Goal: Transaction & Acquisition: Book appointment/travel/reservation

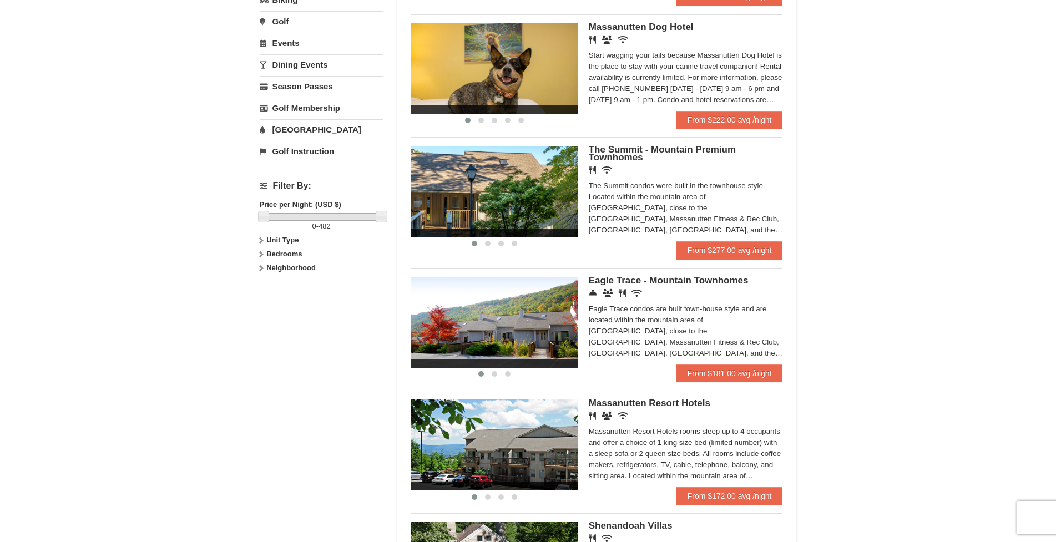
scroll to position [345, 0]
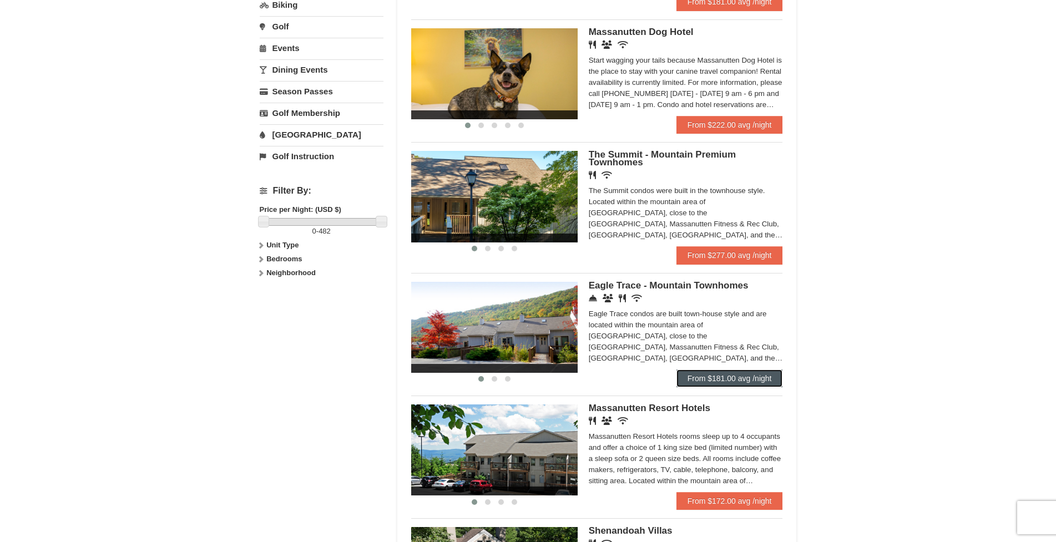
click at [727, 380] on link "From $181.00 avg /night" at bounding box center [729, 378] width 107 height 18
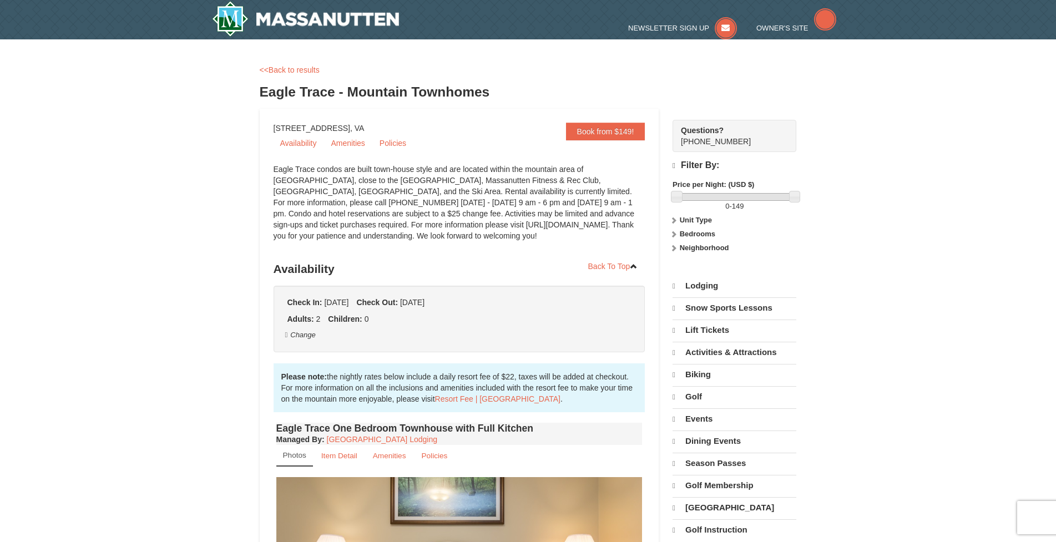
select select "9"
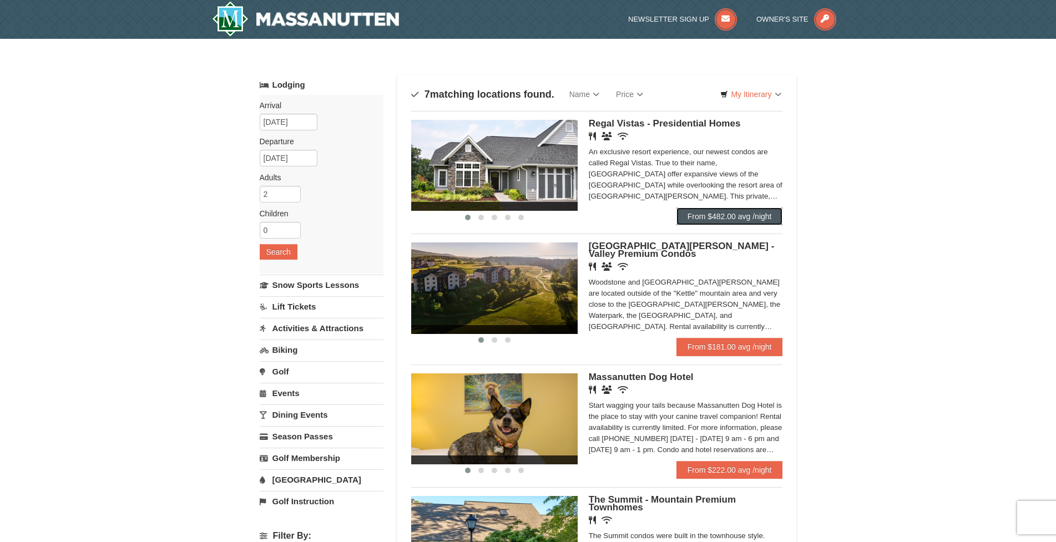
click at [722, 216] on link "From $482.00 avg /night" at bounding box center [729, 216] width 107 height 18
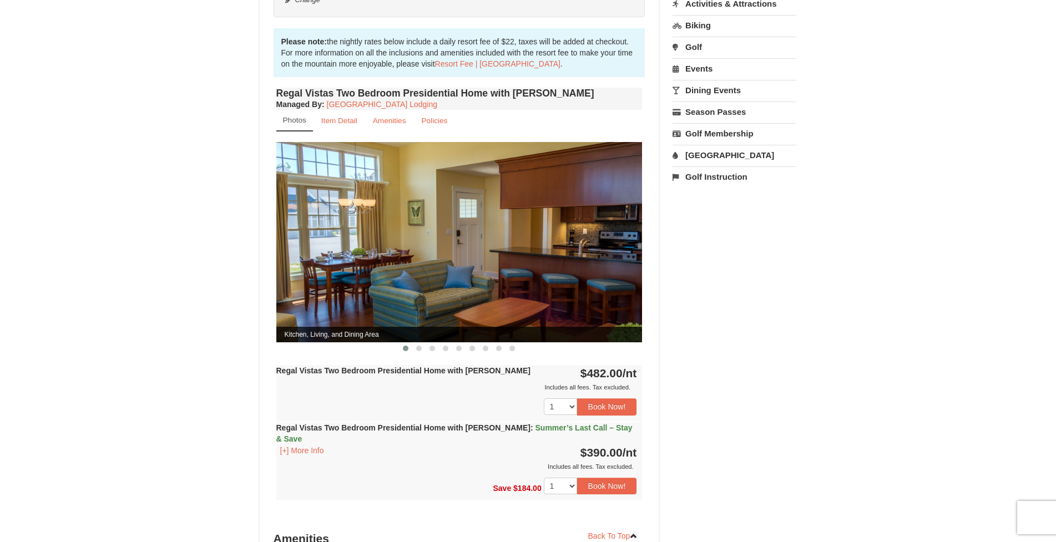
scroll to position [345, 0]
click at [498, 262] on img at bounding box center [459, 243] width 366 height 200
click at [418, 346] on span at bounding box center [419, 349] width 6 height 6
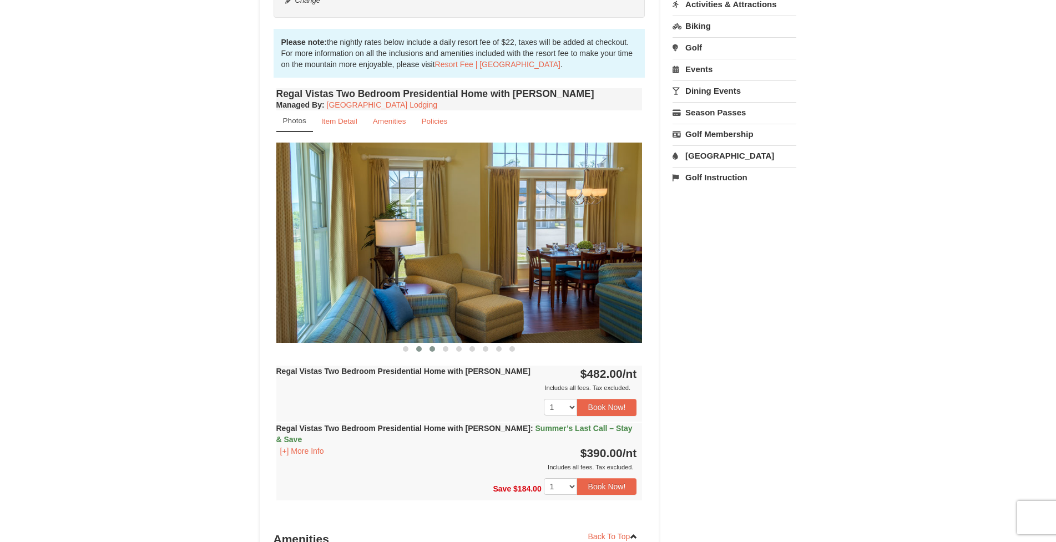
click at [433, 346] on span at bounding box center [432, 349] width 6 height 6
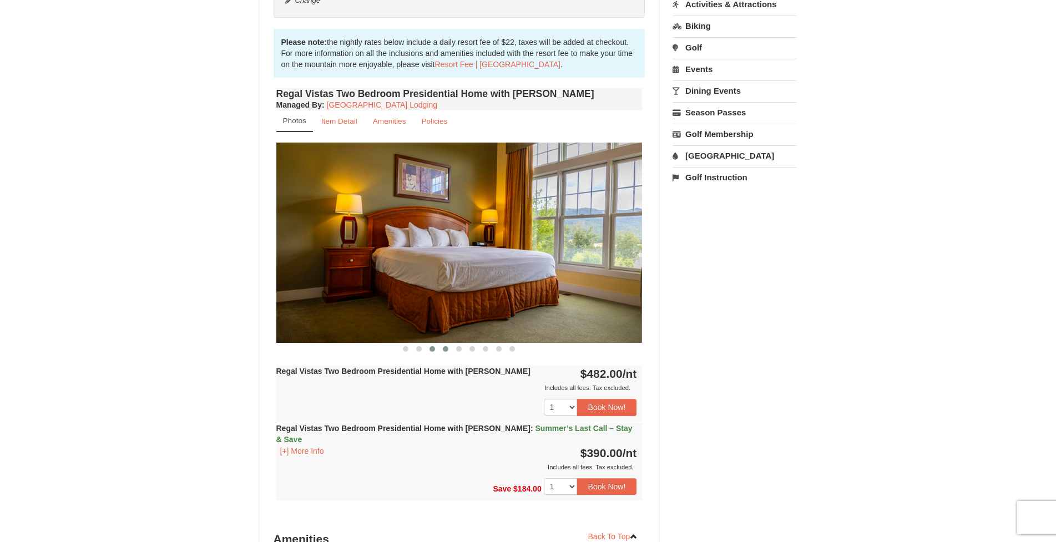
click at [445, 346] on span at bounding box center [446, 349] width 6 height 6
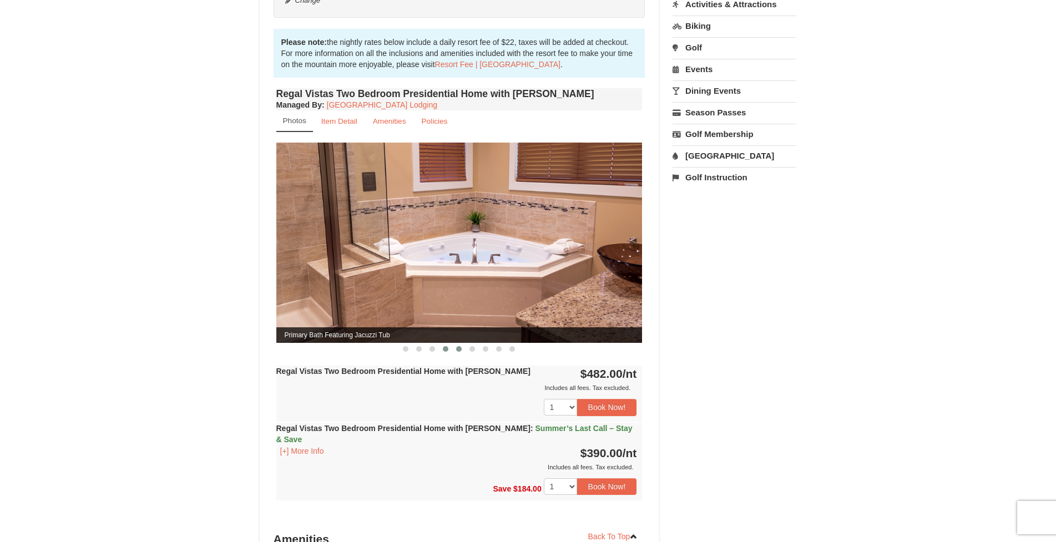
click at [455, 343] on button at bounding box center [458, 348] width 13 height 11
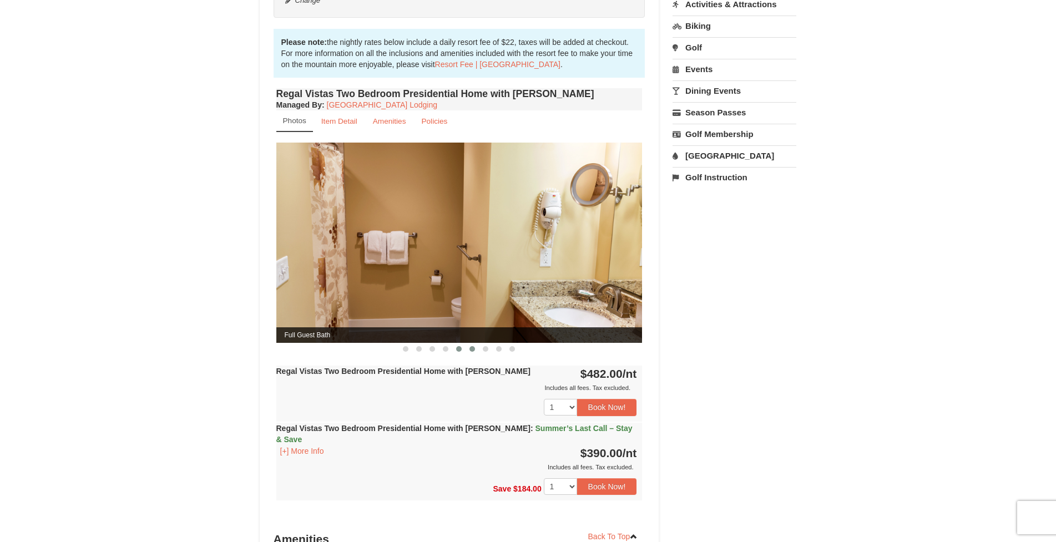
click at [469, 343] on button at bounding box center [471, 348] width 13 height 11
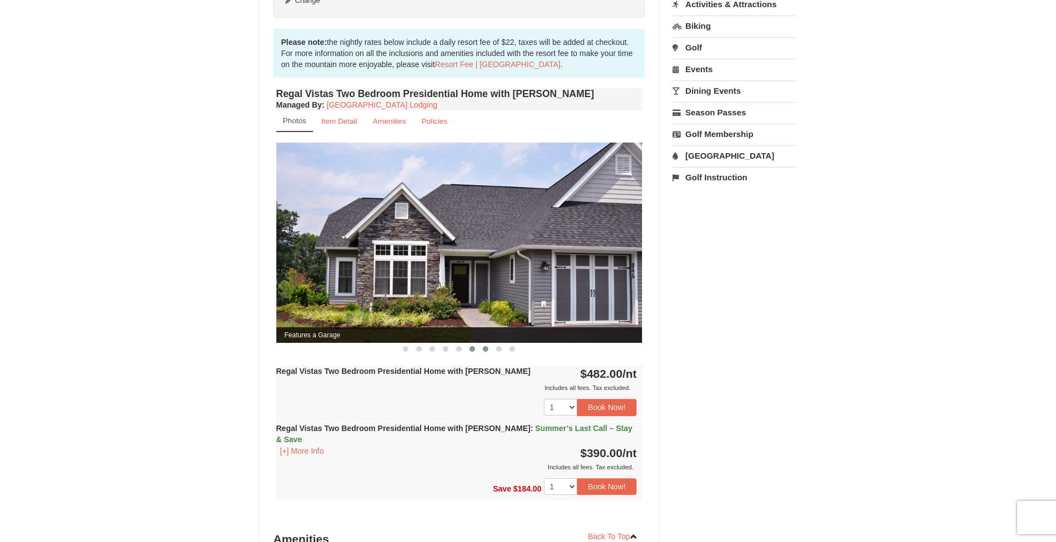
click at [480, 343] on button at bounding box center [485, 348] width 13 height 11
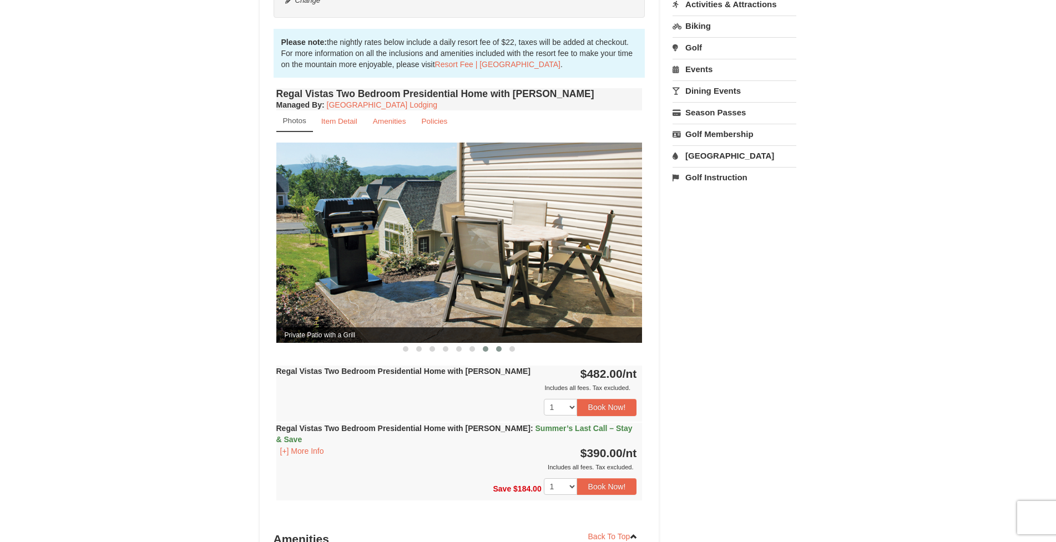
click at [495, 343] on button at bounding box center [498, 348] width 13 height 11
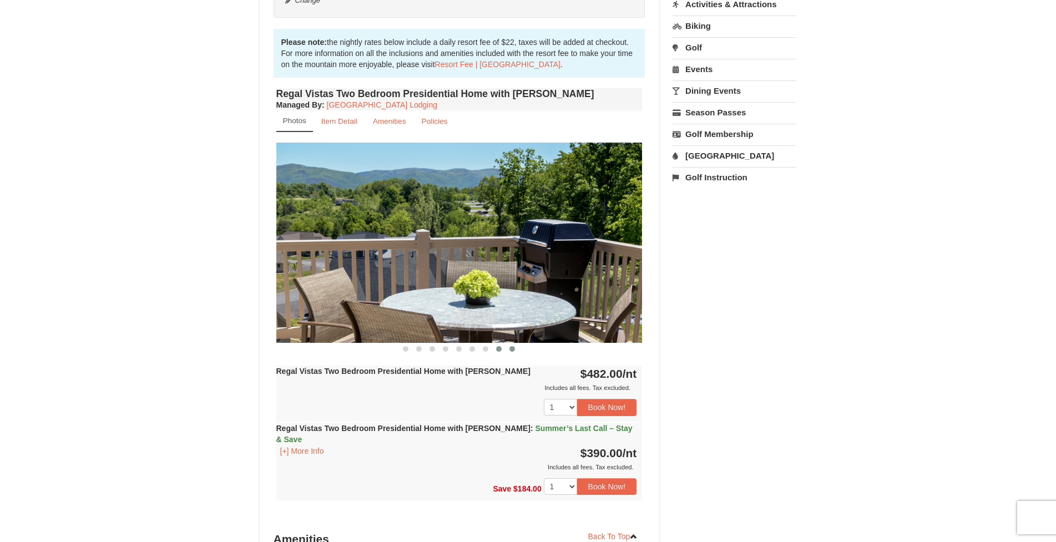
click at [512, 346] on span at bounding box center [512, 349] width 6 height 6
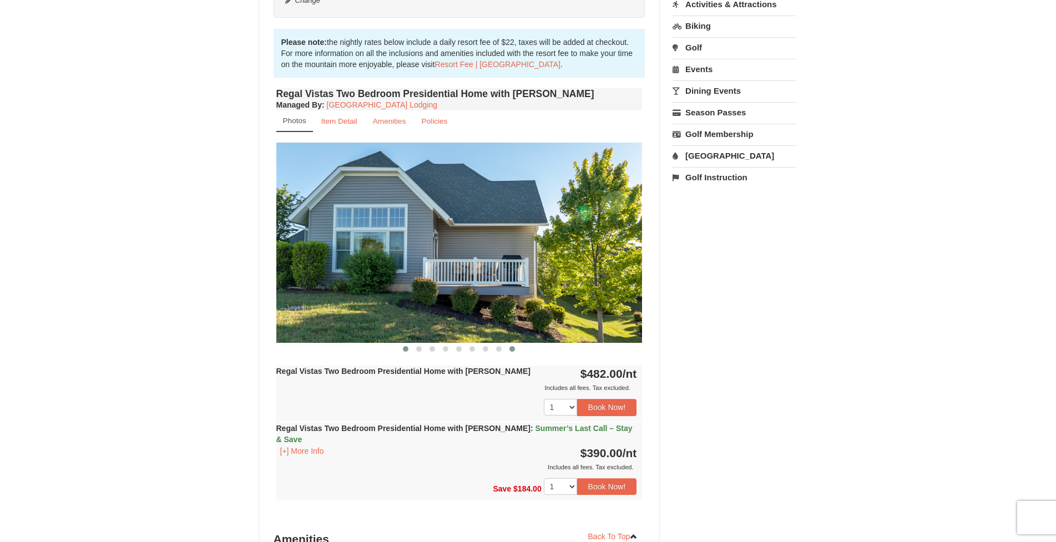
click at [402, 343] on button at bounding box center [405, 348] width 13 height 11
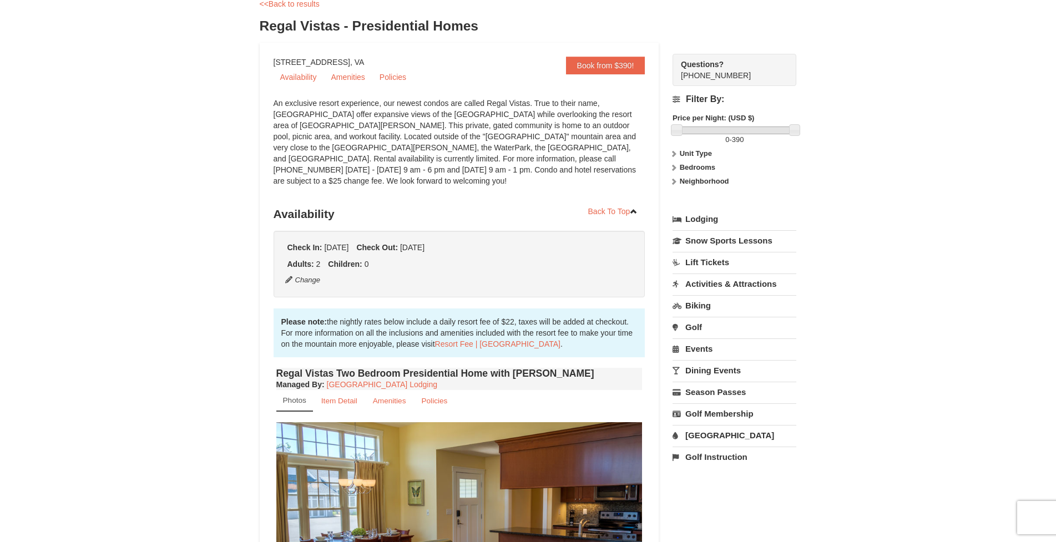
scroll to position [138, 0]
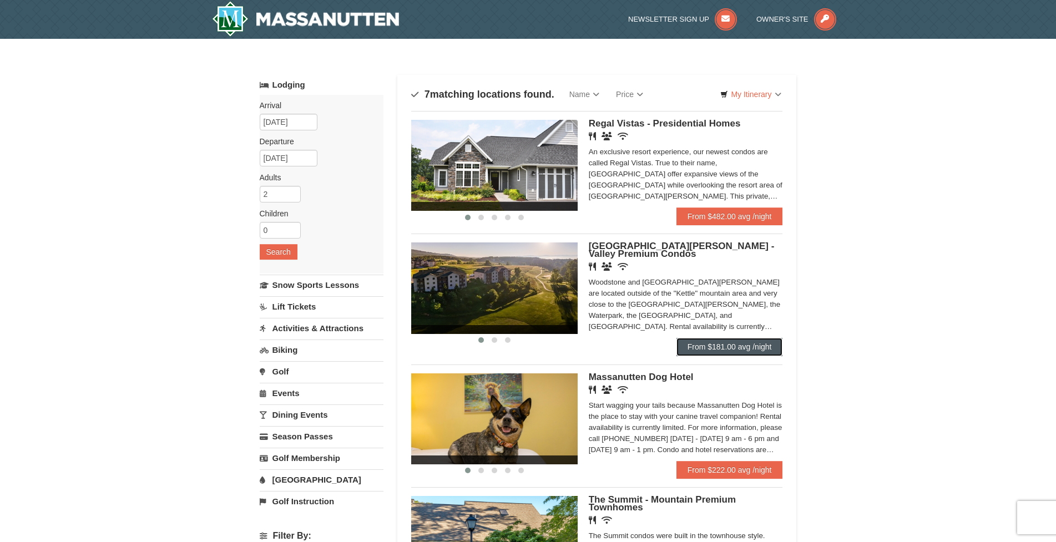
click at [712, 347] on link "From $181.00 avg /night" at bounding box center [729, 347] width 107 height 18
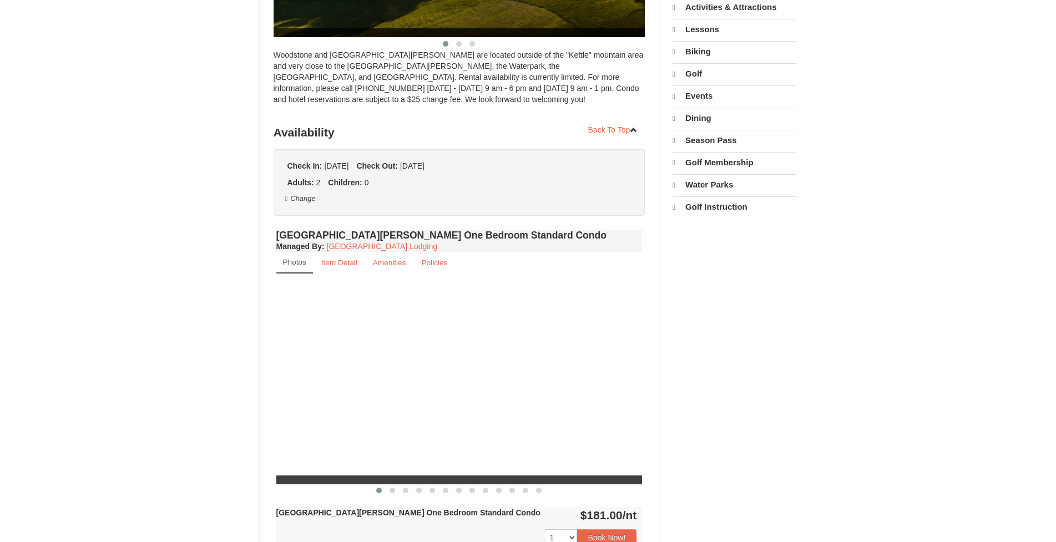
select select "9"
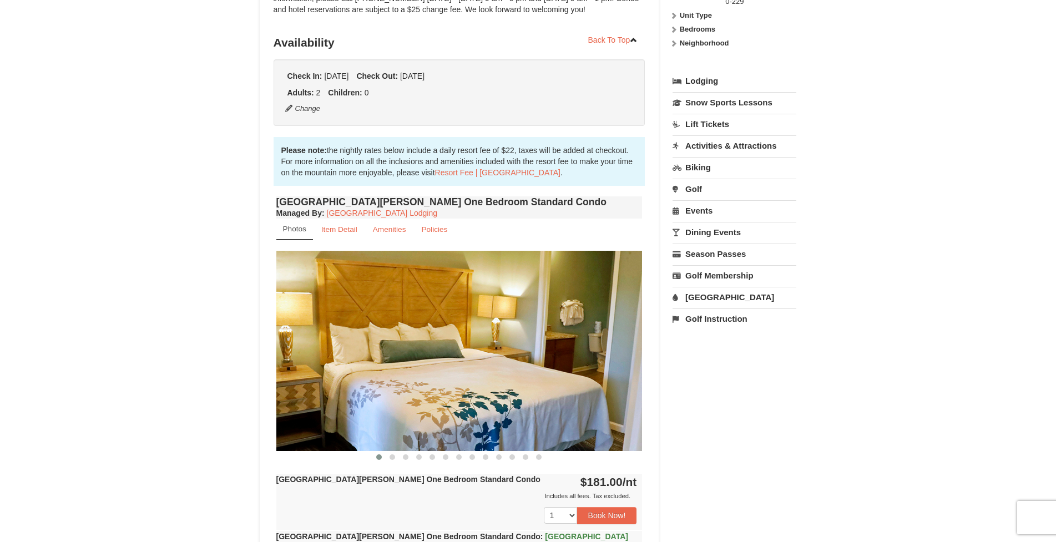
scroll to position [183, 0]
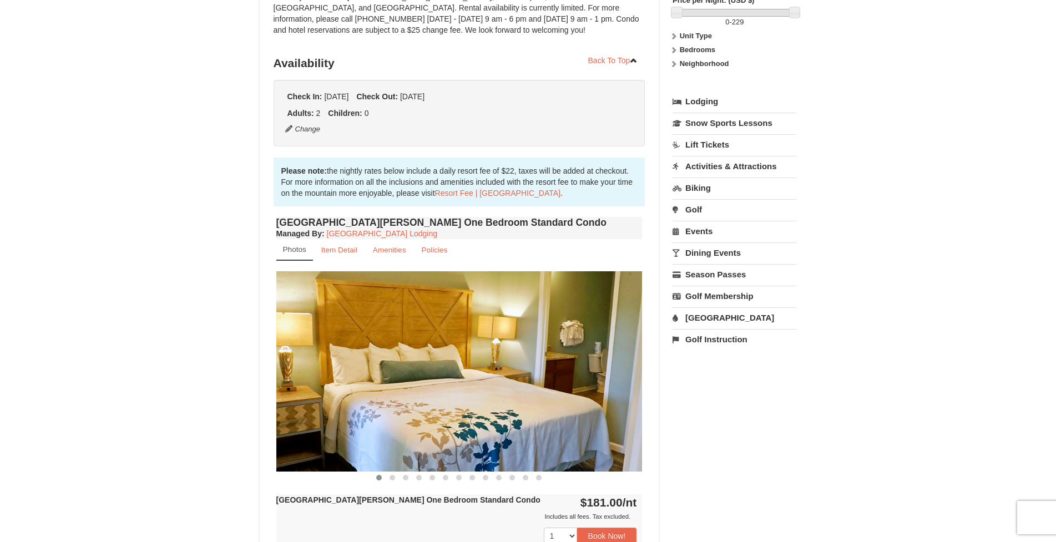
drag, startPoint x: 465, startPoint y: 422, endPoint x: 291, endPoint y: 375, distance: 179.8
click at [301, 382] on img at bounding box center [459, 371] width 366 height 200
click at [391, 479] on span at bounding box center [392, 478] width 6 height 6
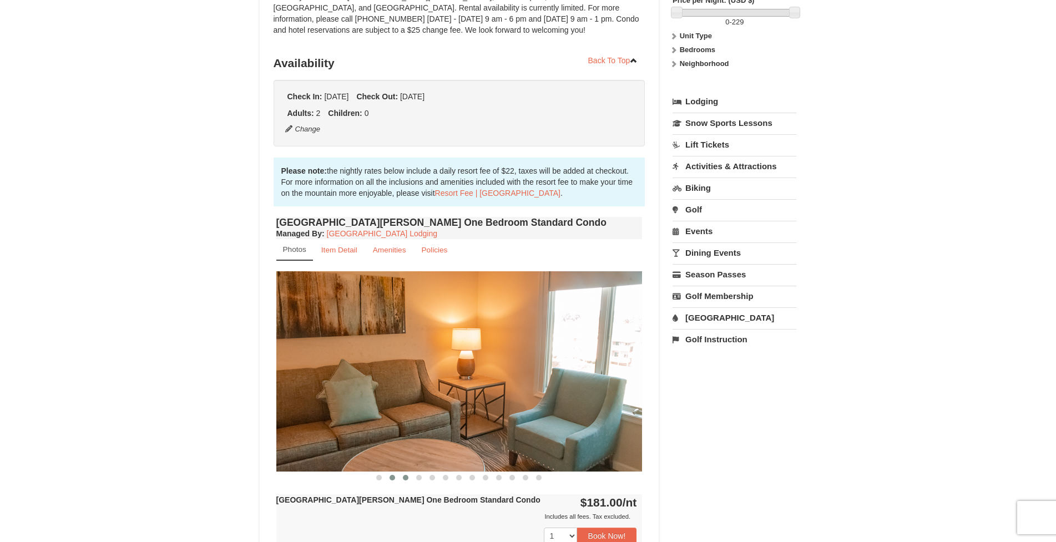
click at [407, 477] on span at bounding box center [406, 478] width 6 height 6
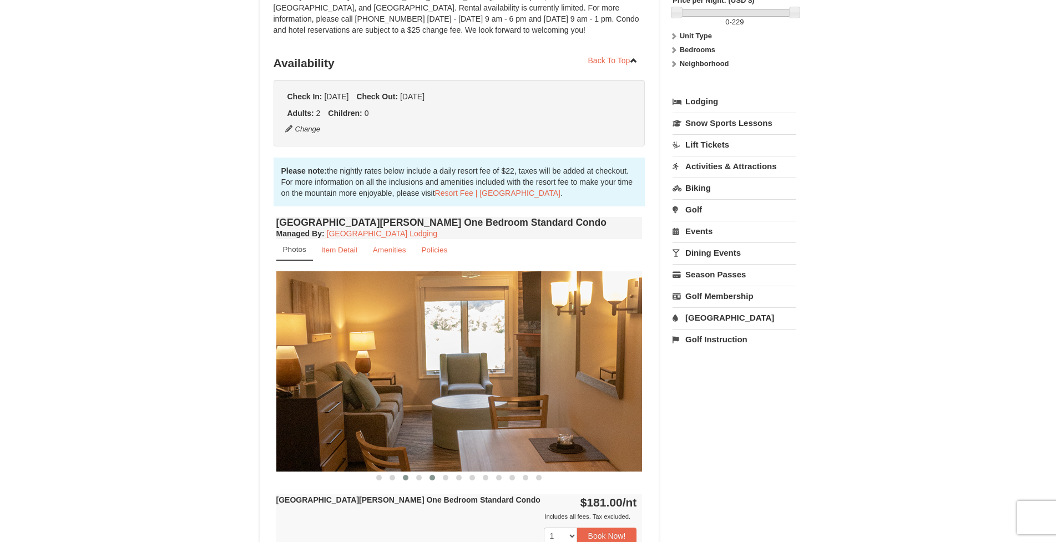
click at [431, 478] on span at bounding box center [432, 478] width 6 height 6
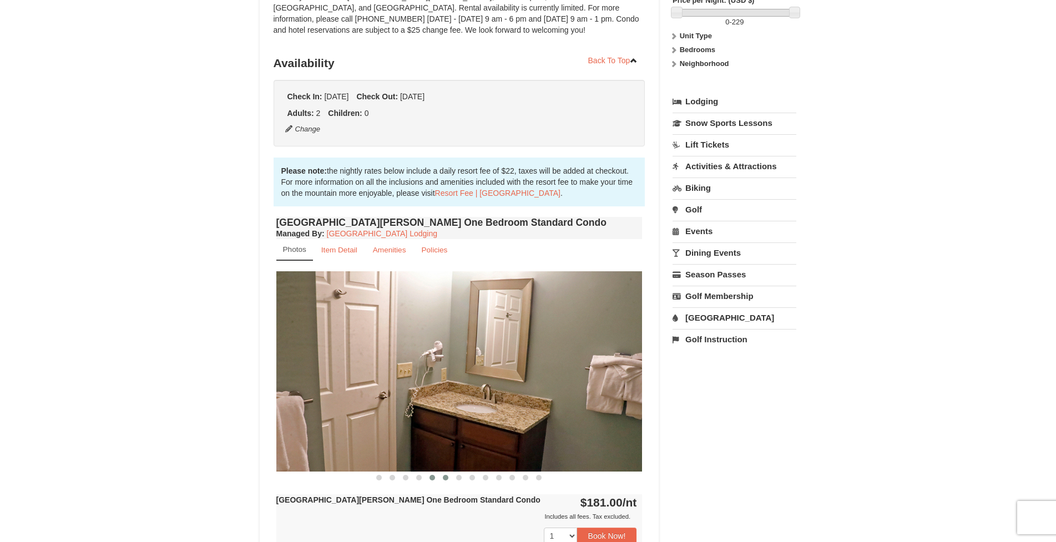
click at [445, 479] on span at bounding box center [446, 478] width 6 height 6
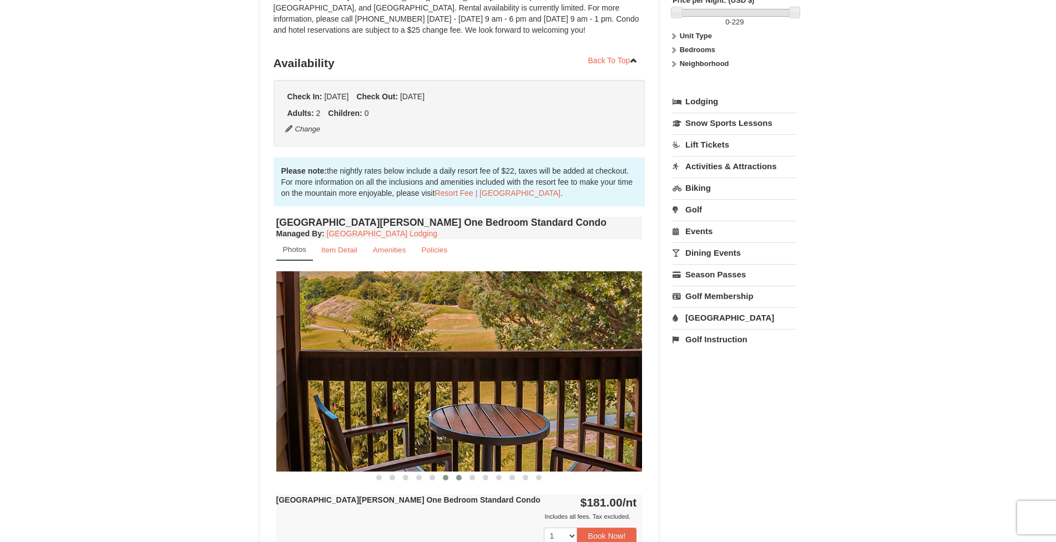
click at [458, 479] on span at bounding box center [459, 478] width 6 height 6
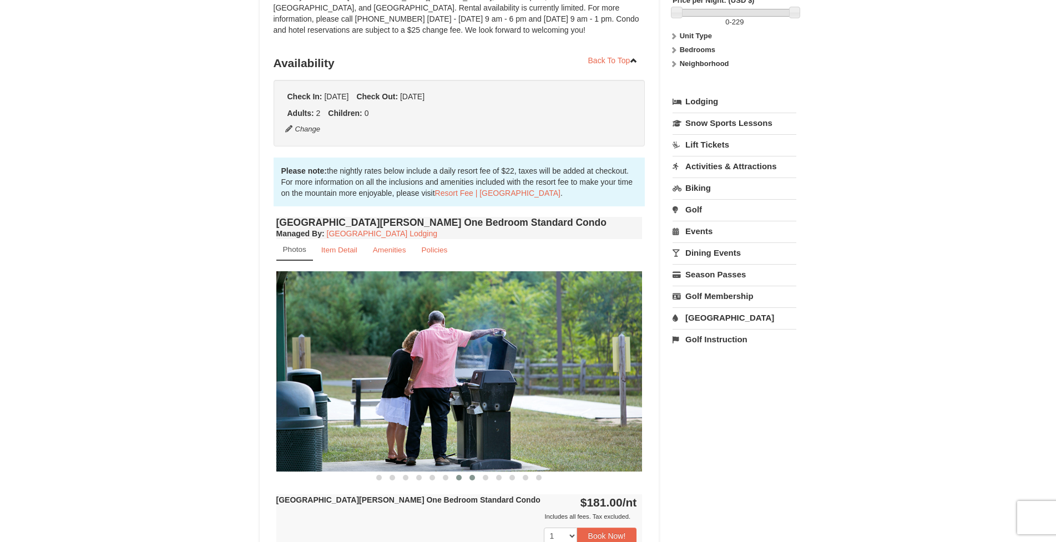
click at [473, 479] on span at bounding box center [472, 478] width 6 height 6
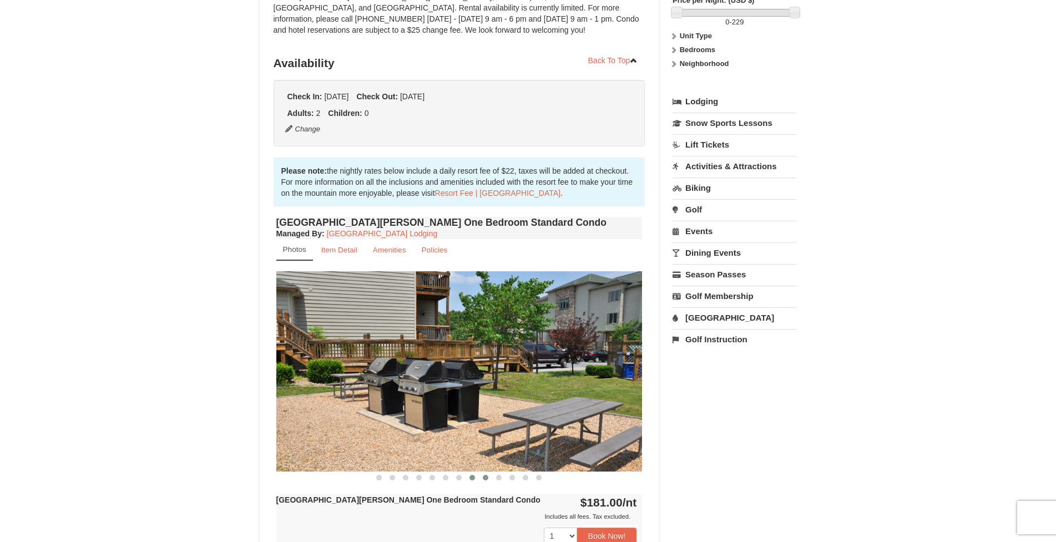
click at [492, 480] on button at bounding box center [485, 477] width 13 height 11
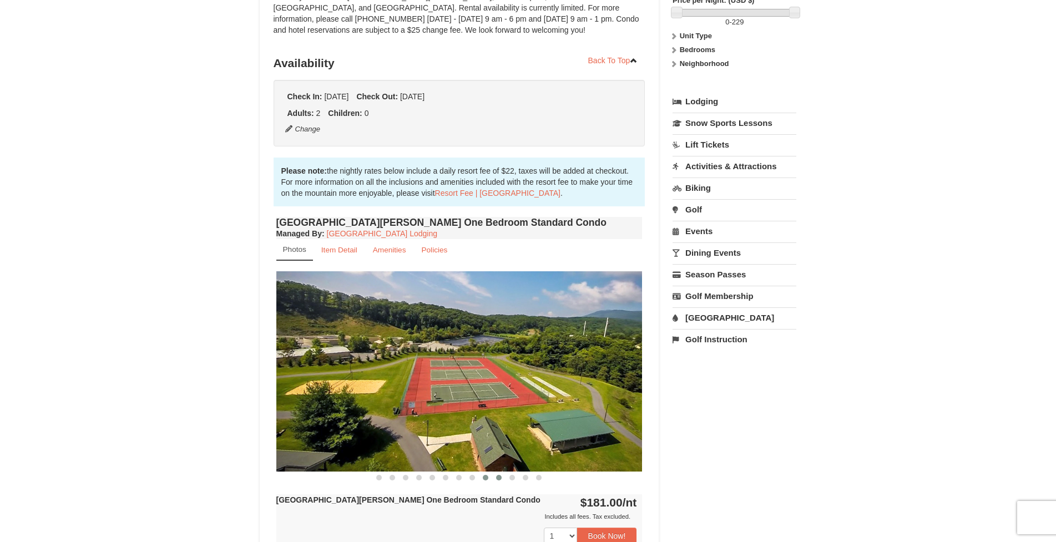
click at [497, 481] on button at bounding box center [498, 477] width 13 height 11
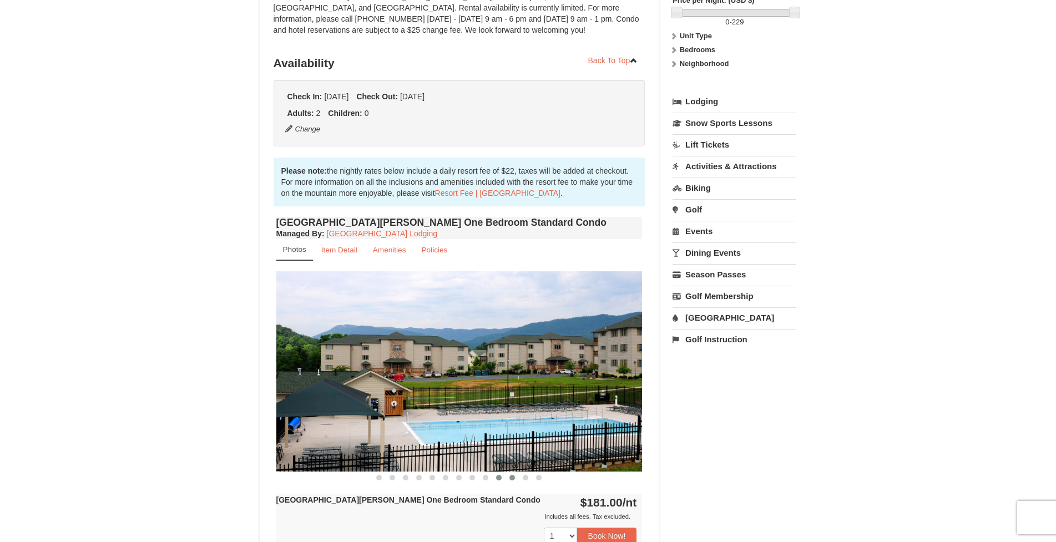
click at [510, 478] on span at bounding box center [512, 478] width 6 height 6
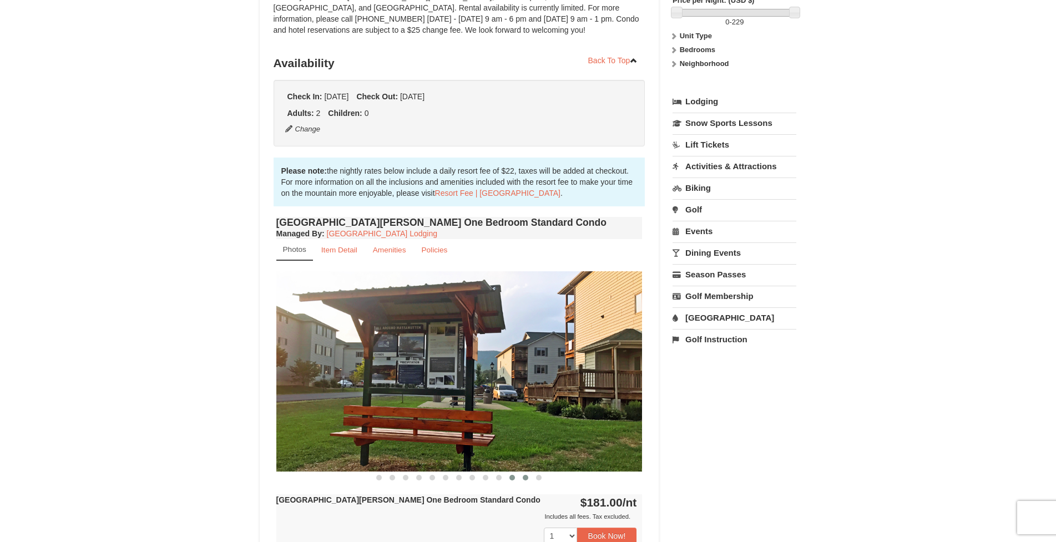
click at [523, 478] on span at bounding box center [526, 478] width 6 height 6
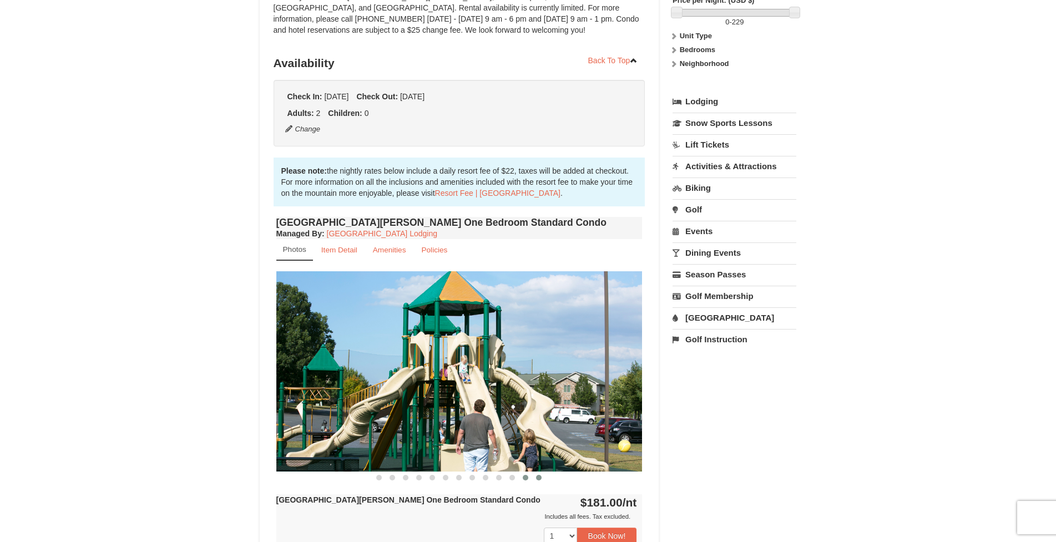
click at [535, 477] on button at bounding box center [538, 477] width 13 height 11
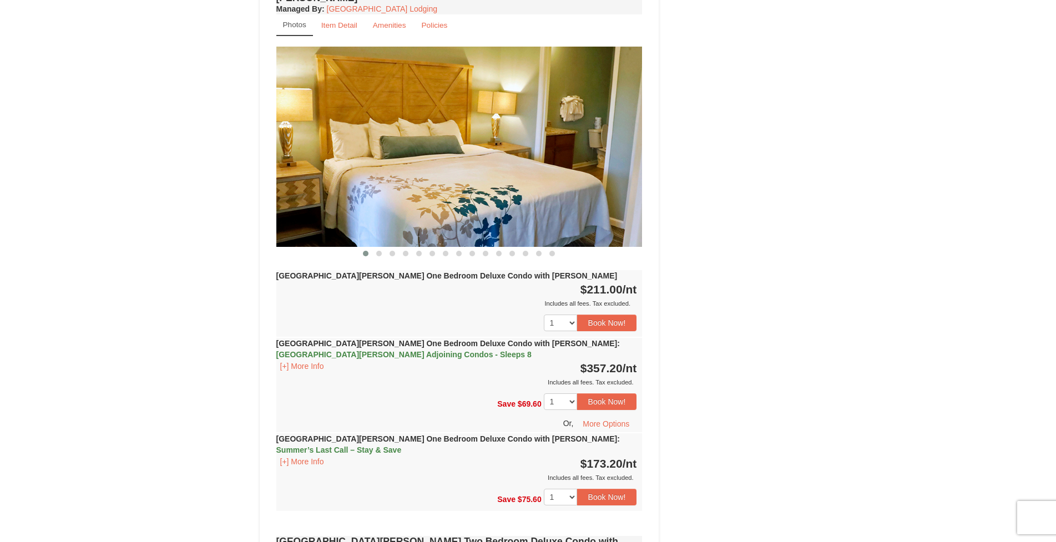
scroll to position [938, 0]
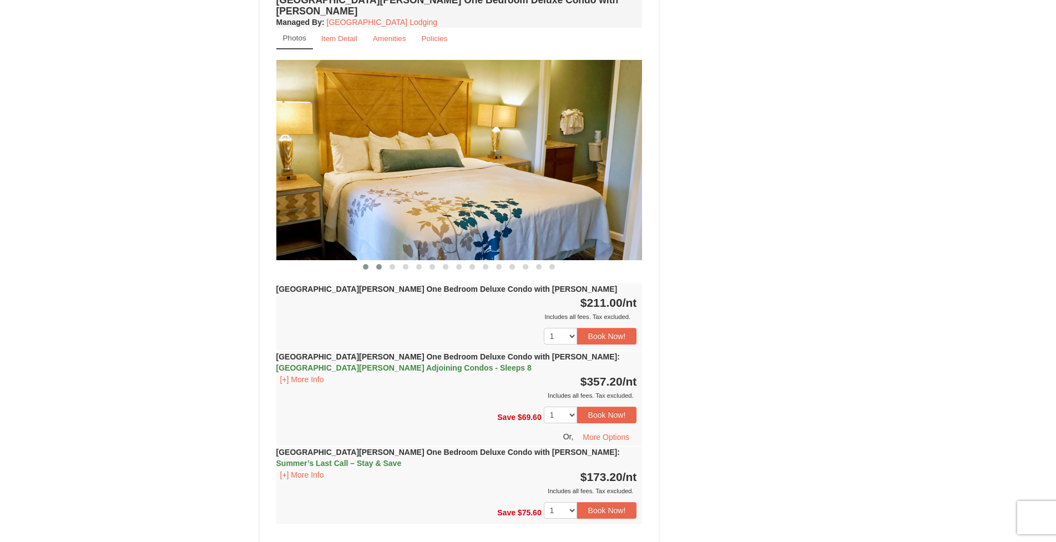
click at [378, 264] on span at bounding box center [379, 267] width 6 height 6
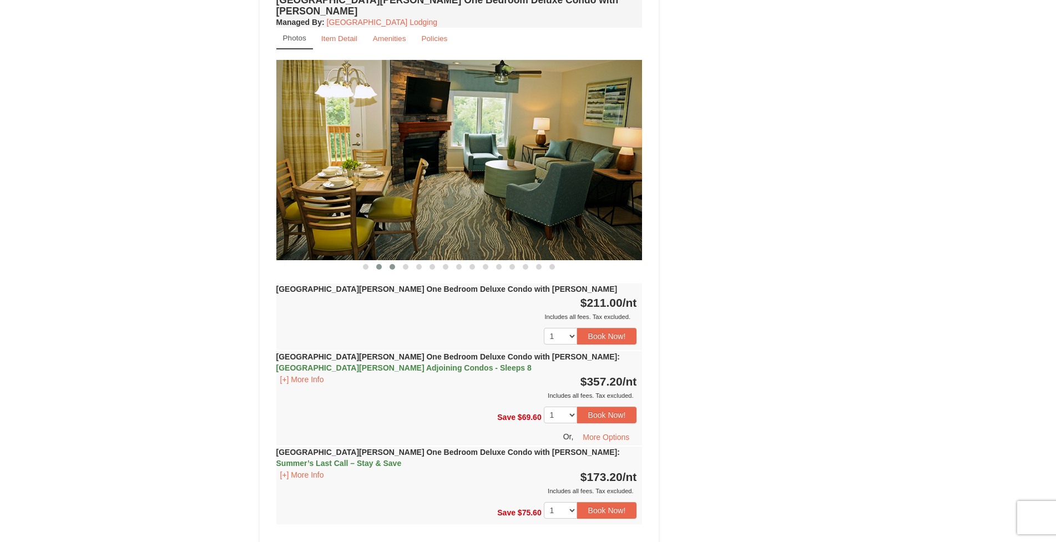
click at [389, 261] on button at bounding box center [392, 266] width 13 height 11
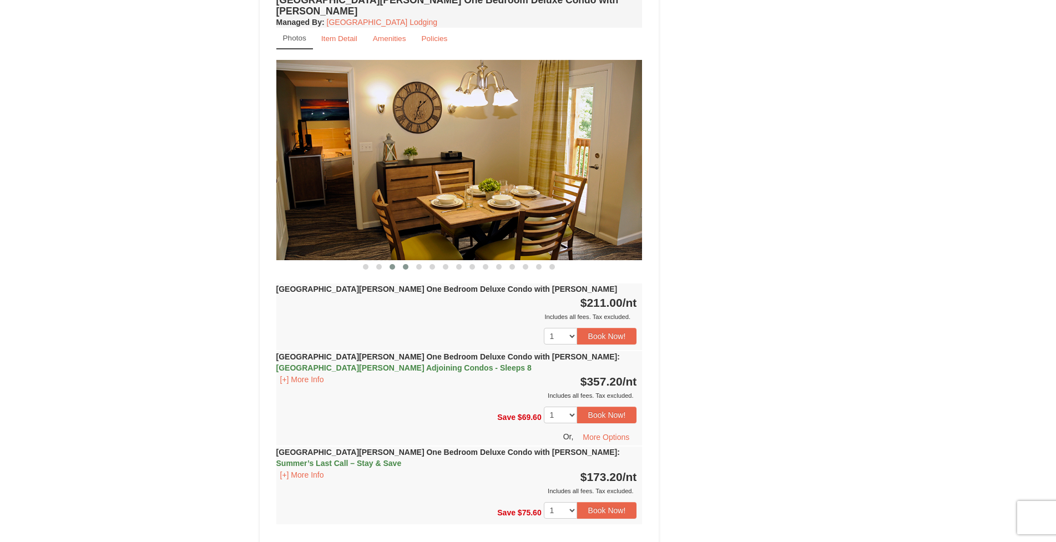
click at [406, 264] on span at bounding box center [406, 267] width 6 height 6
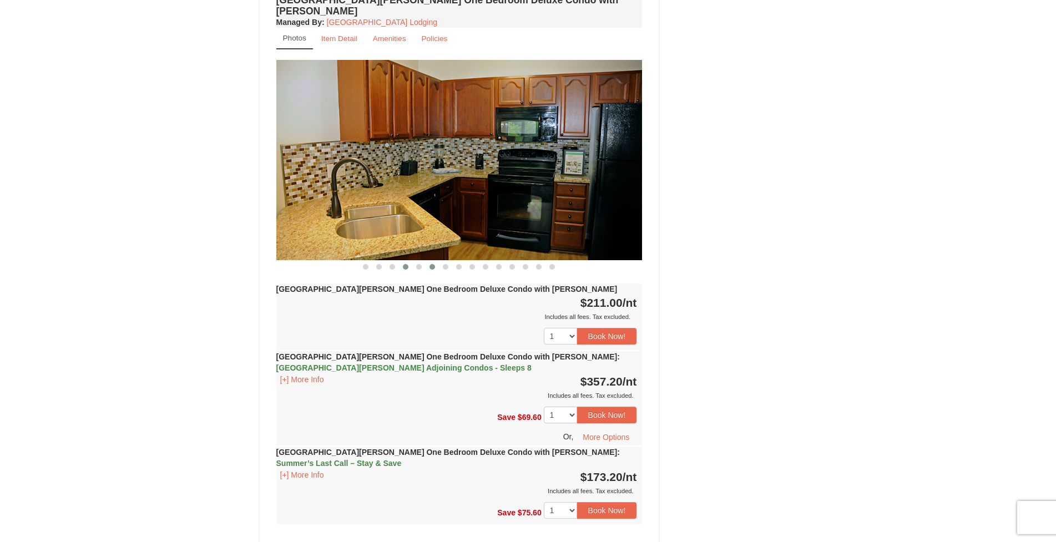
click at [429, 261] on button at bounding box center [432, 266] width 13 height 11
